Goal: Information Seeking & Learning: Learn about a topic

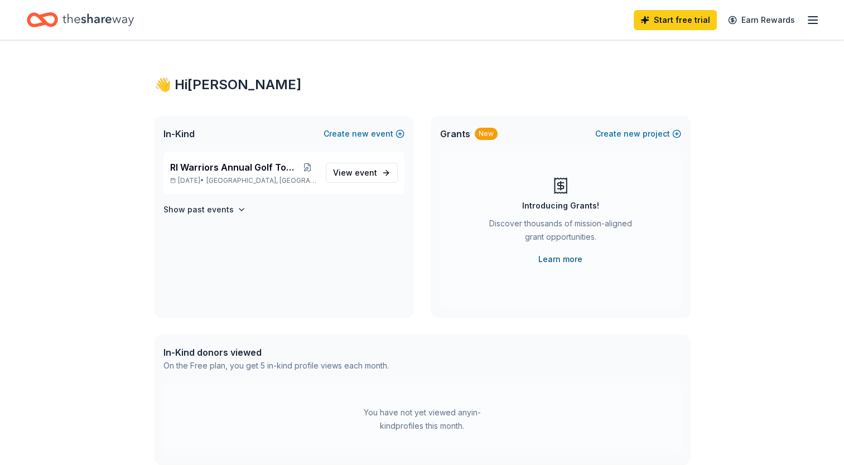
click at [557, 259] on link "Learn more" at bounding box center [560, 259] width 44 height 13
click at [213, 175] on div "RI Warriors Annual Golf Tournament Aug 09, 2026 • Exeter, RI" at bounding box center [243, 173] width 147 height 25
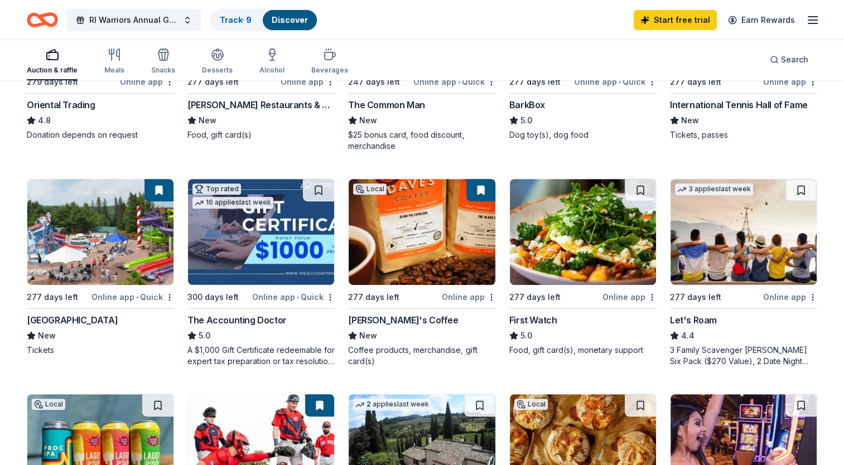
scroll to position [390, 0]
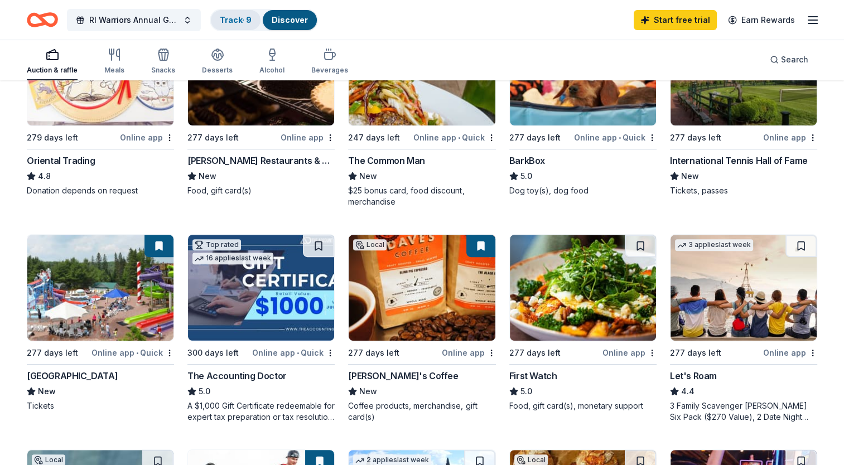
click at [230, 20] on link "Track · 9" at bounding box center [236, 19] width 32 height 9
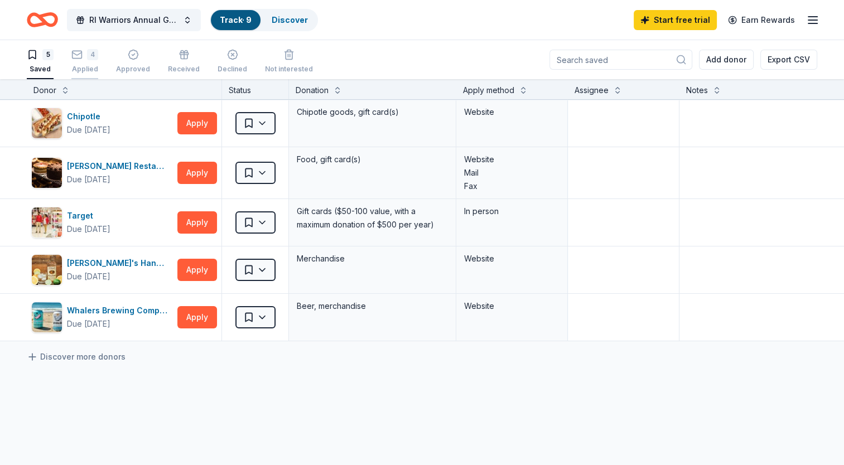
click at [85, 57] on div "4" at bounding box center [84, 54] width 27 height 11
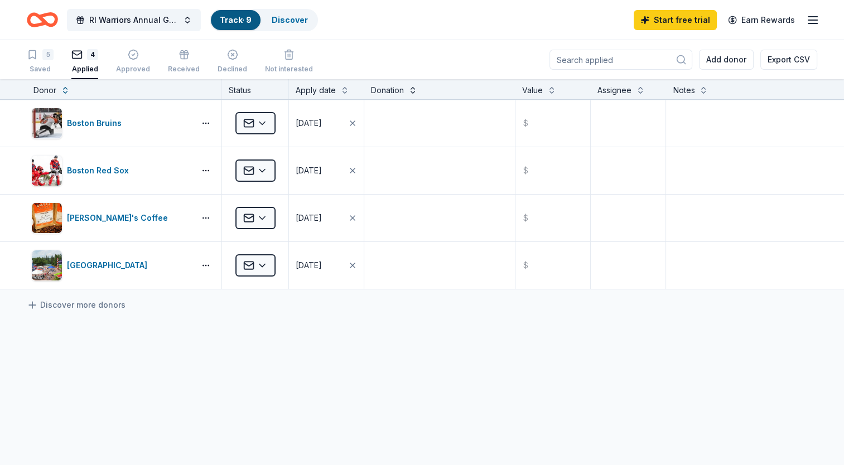
click at [410, 90] on button at bounding box center [412, 89] width 9 height 11
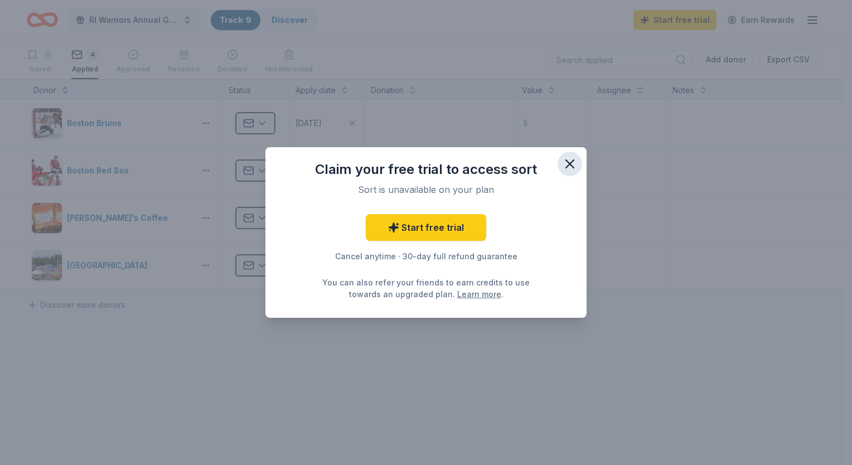
click at [570, 162] on icon "button" at bounding box center [570, 164] width 16 height 16
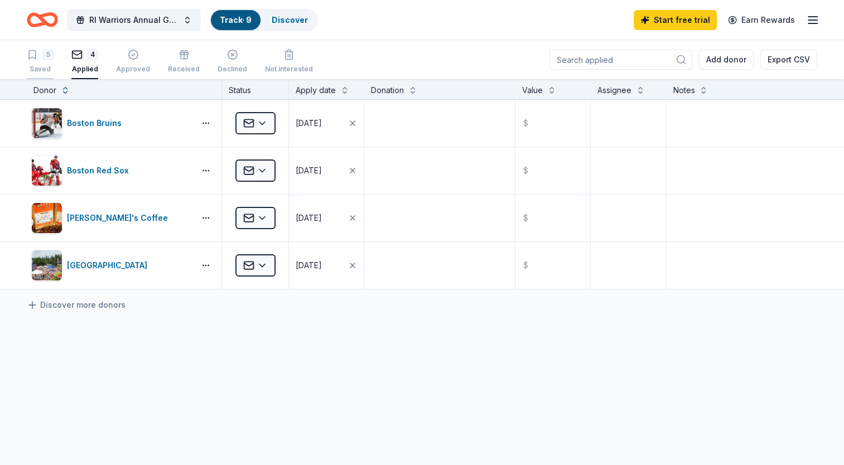
click at [44, 52] on div "5" at bounding box center [47, 54] width 11 height 11
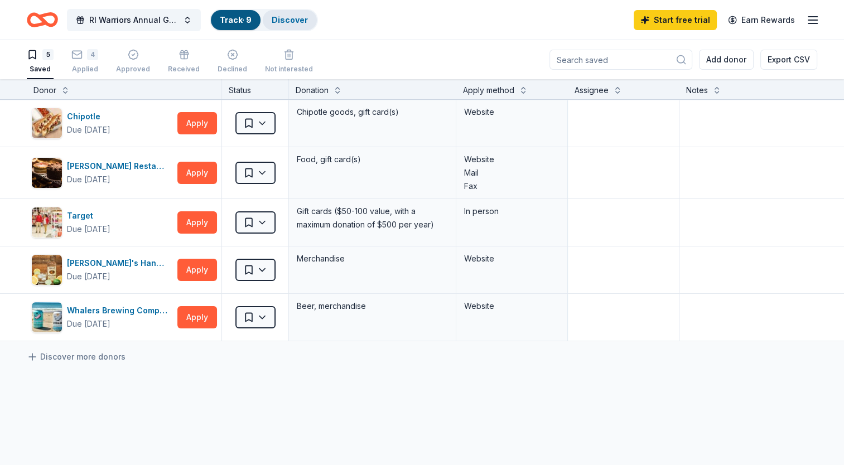
click at [296, 16] on link "Discover" at bounding box center [290, 19] width 36 height 9
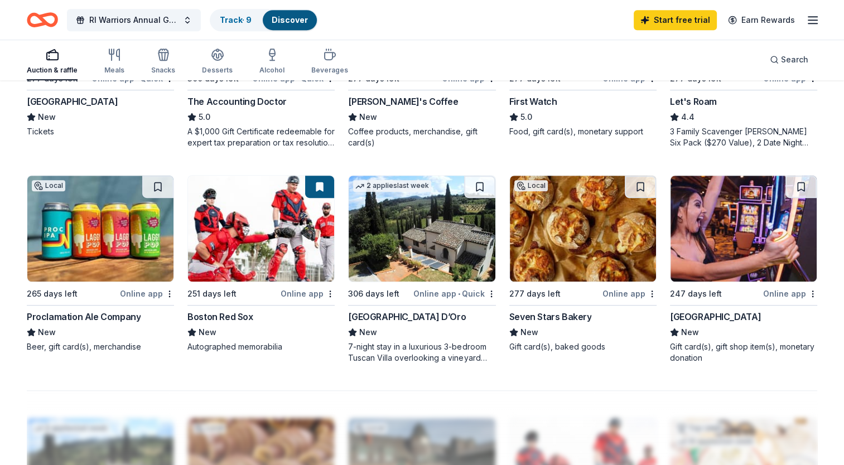
scroll to position [669, 0]
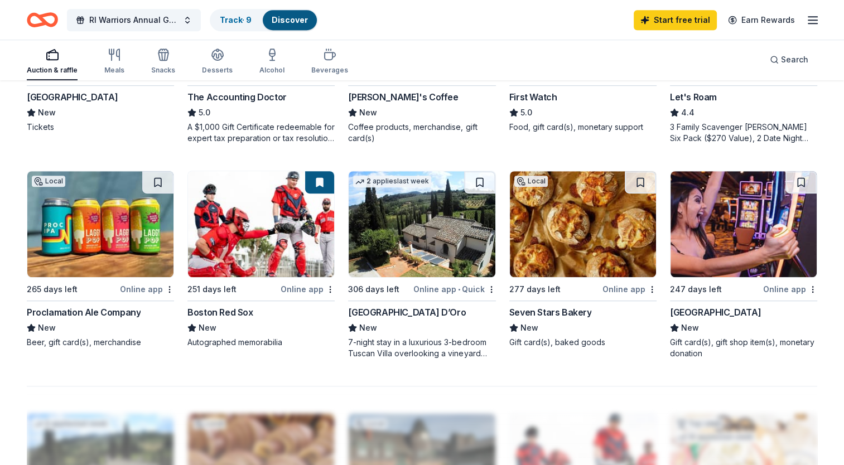
click at [397, 345] on div "7-night stay in a luxurious 3-bedroom Tuscan Villa overlooking a vineyard and t…" at bounding box center [421, 348] width 147 height 22
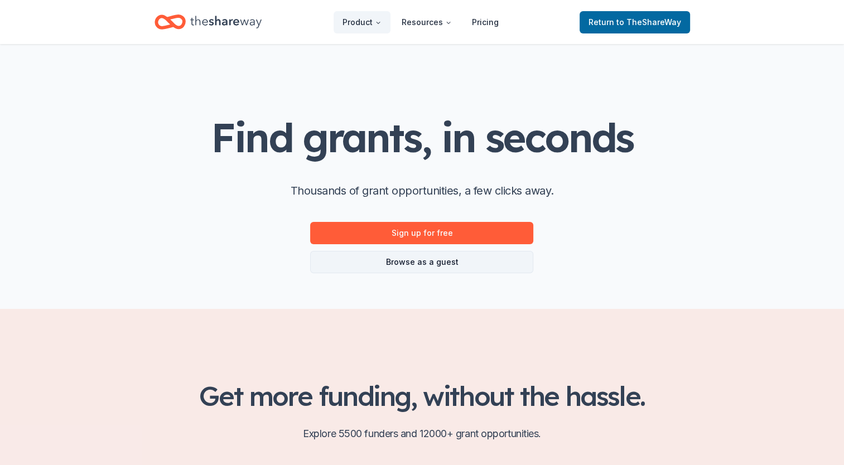
click at [417, 268] on link "Browse as a guest" at bounding box center [421, 262] width 223 height 22
click at [425, 262] on link "Browse as a guest" at bounding box center [421, 262] width 223 height 22
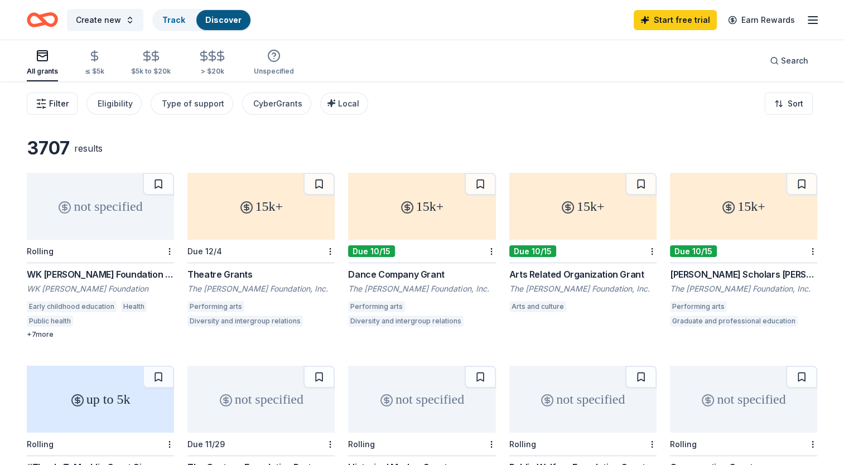
click at [44, 103] on icon "button" at bounding box center [41, 103] width 11 height 11
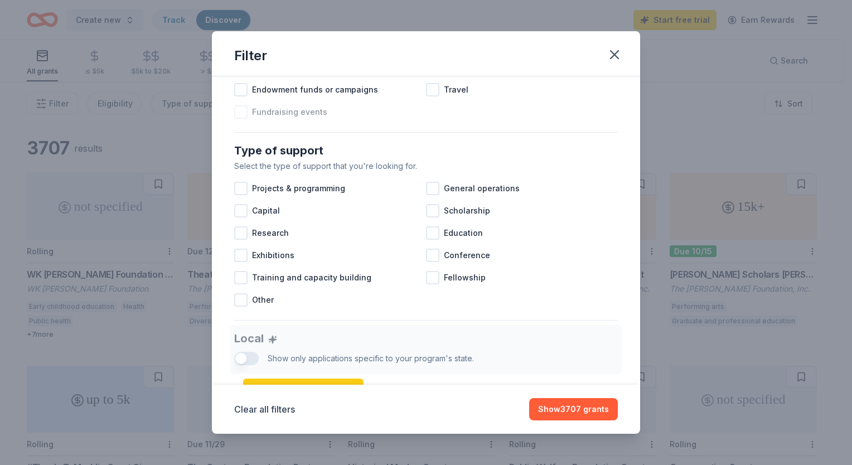
scroll to position [390, 0]
click at [243, 306] on div at bounding box center [240, 299] width 13 height 13
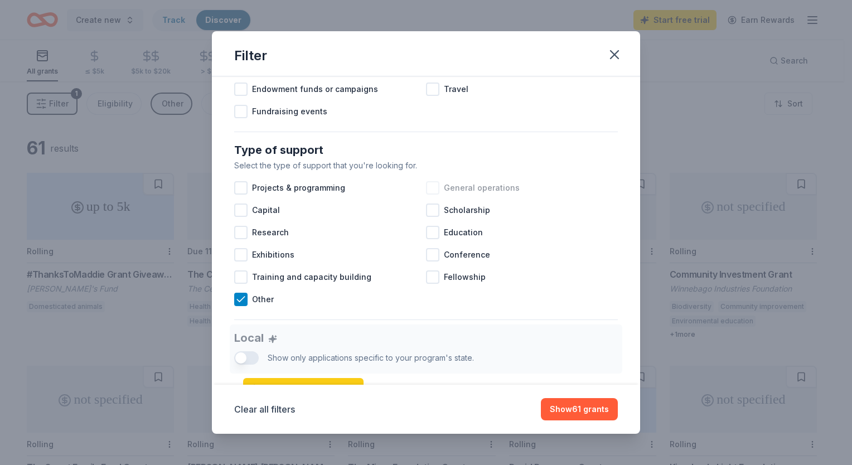
click at [431, 195] on div at bounding box center [432, 187] width 13 height 13
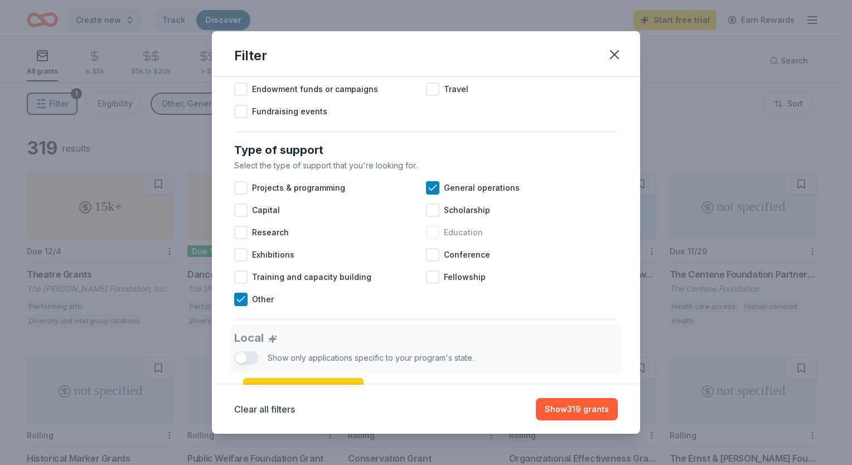
click at [431, 239] on div at bounding box center [432, 232] width 13 height 13
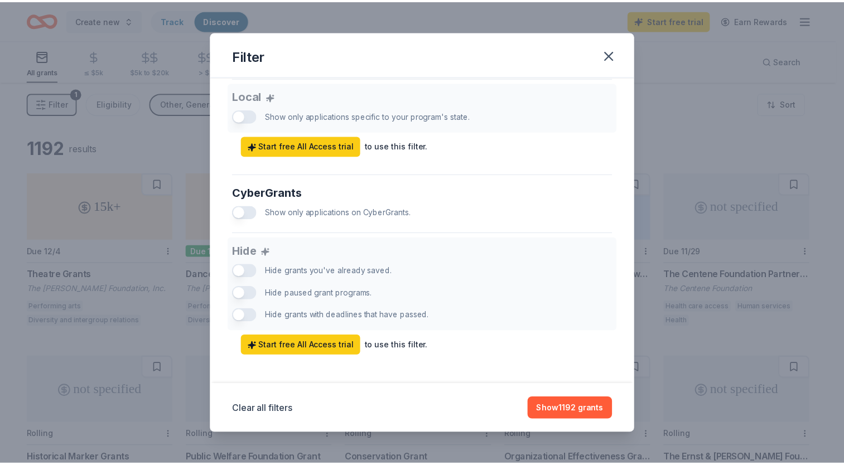
scroll to position [649, 0]
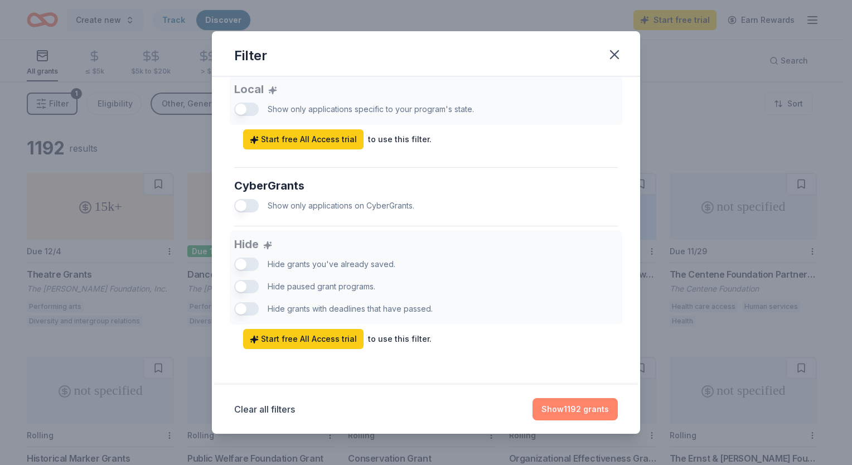
click at [576, 409] on button "Show 1192 grants" at bounding box center [575, 409] width 85 height 22
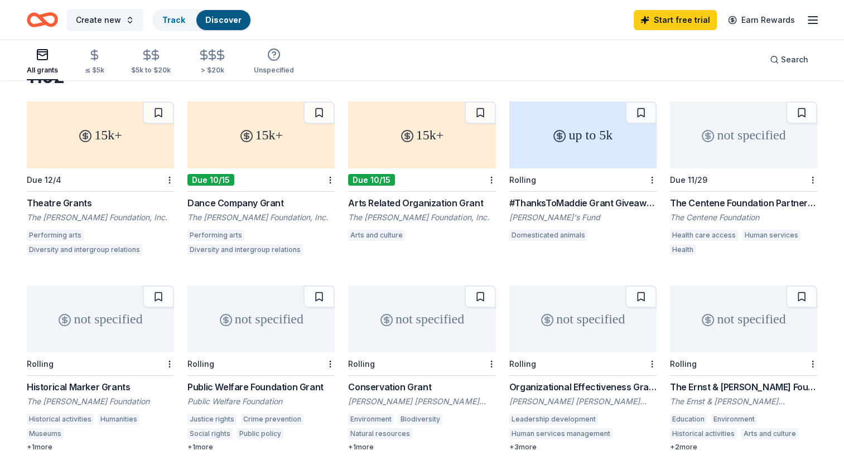
scroll to position [0, 0]
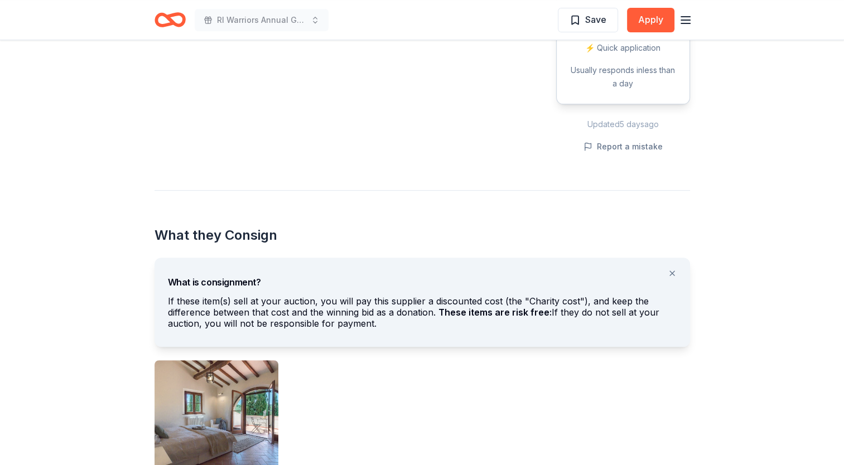
scroll to position [446, 0]
